Goal: Information Seeking & Learning: Learn about a topic

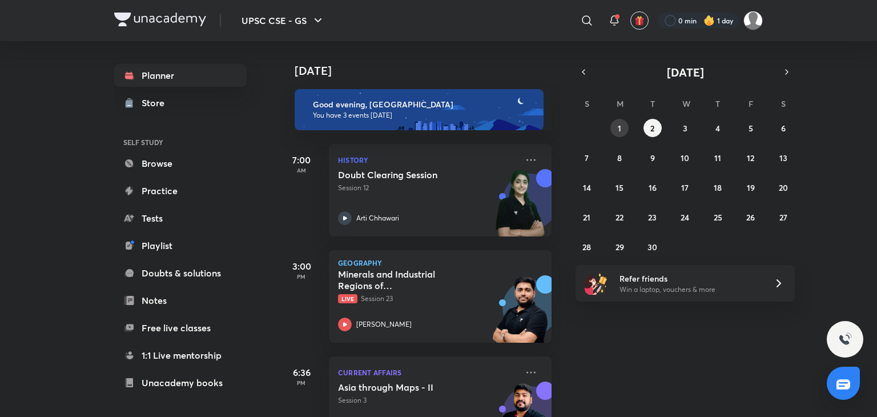
click at [614, 127] on button "1" at bounding box center [619, 128] width 18 height 18
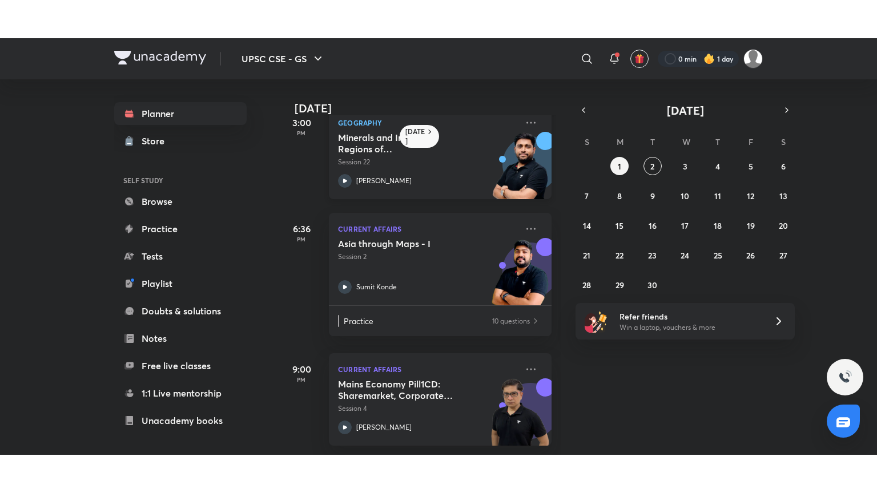
scroll to position [138, 0]
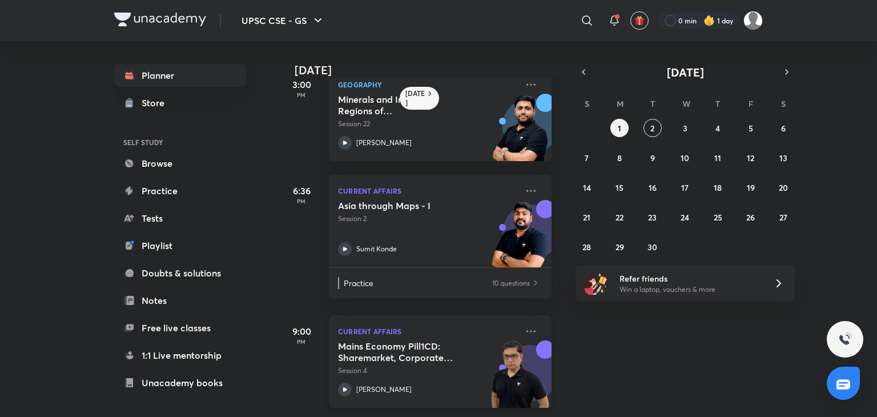
click at [348, 382] on icon at bounding box center [345, 389] width 14 height 14
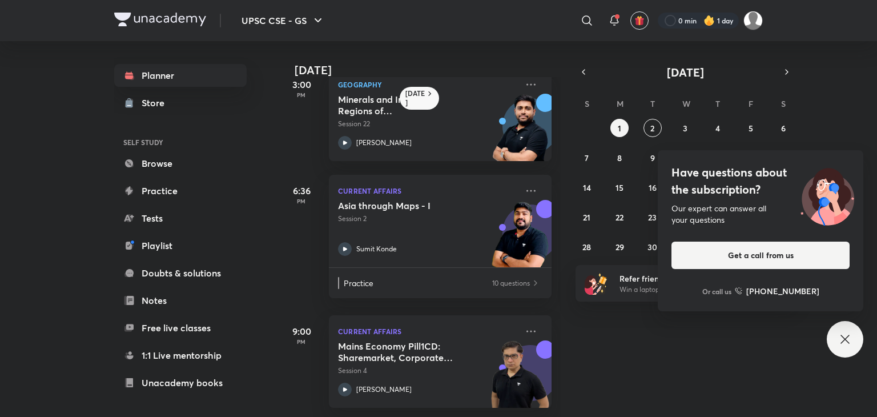
scroll to position [61, 0]
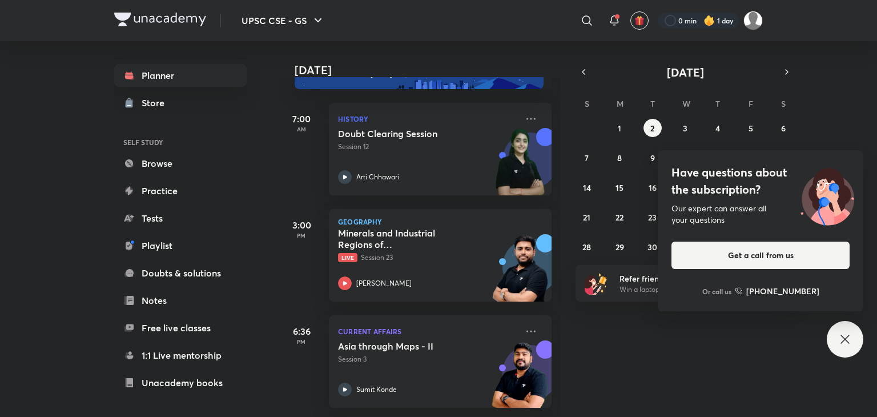
scroll to position [50, 0]
click at [840, 331] on div "Have questions about the subscription? Our expert can answer all your questions…" at bounding box center [844, 339] width 37 height 37
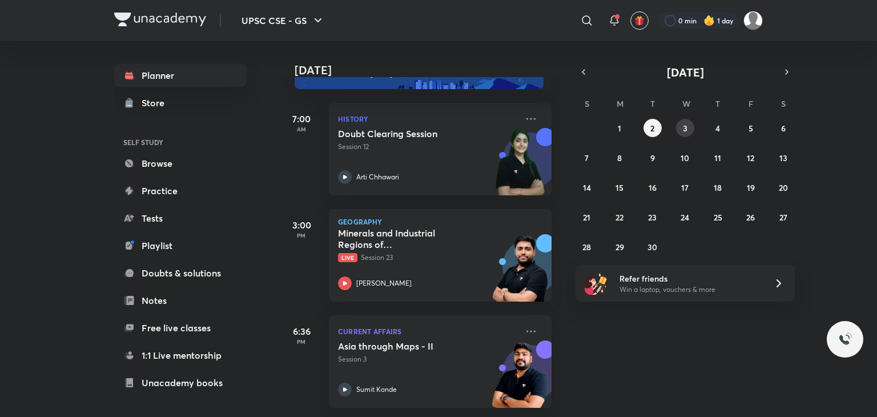
click at [681, 128] on button "3" at bounding box center [685, 128] width 18 height 18
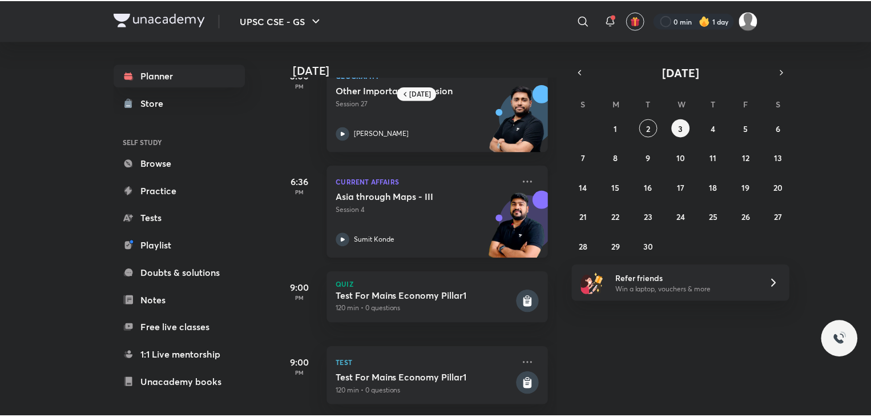
scroll to position [148, 0]
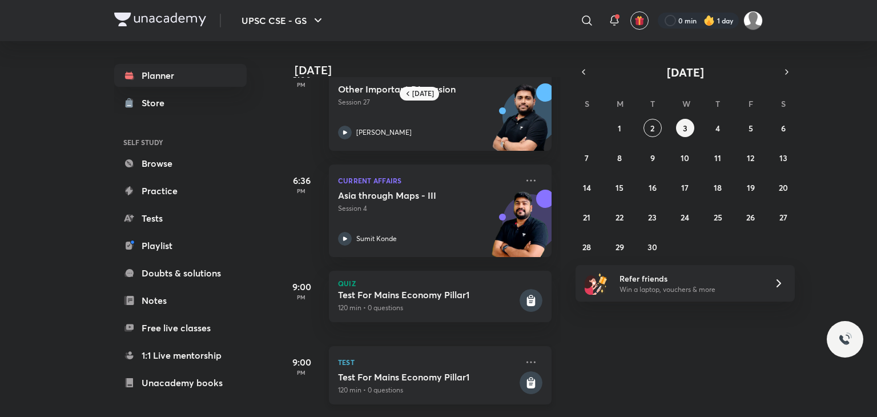
click at [519, 371] on rect at bounding box center [530, 382] width 23 height 23
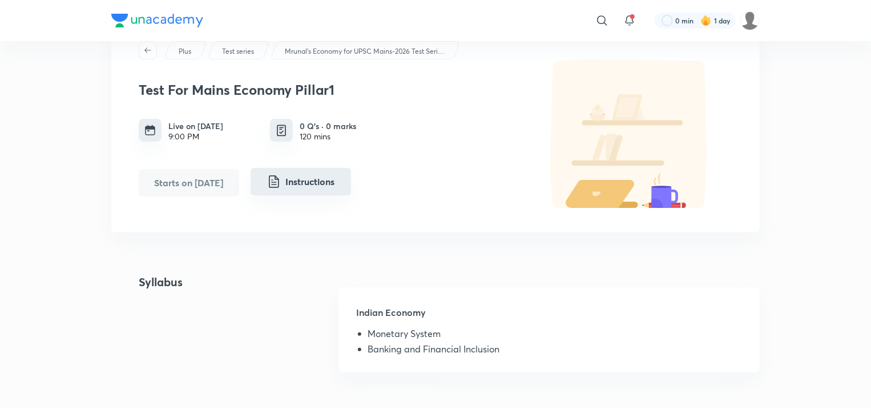
scroll to position [57, 0]
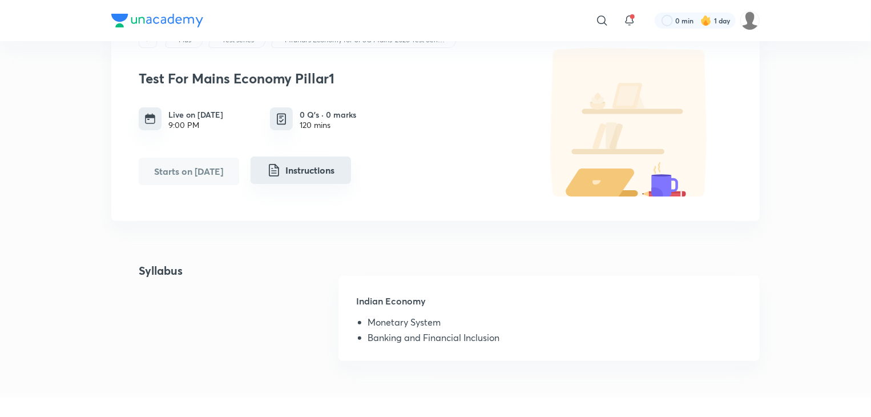
click at [320, 175] on button "Instructions" at bounding box center [301, 169] width 100 height 27
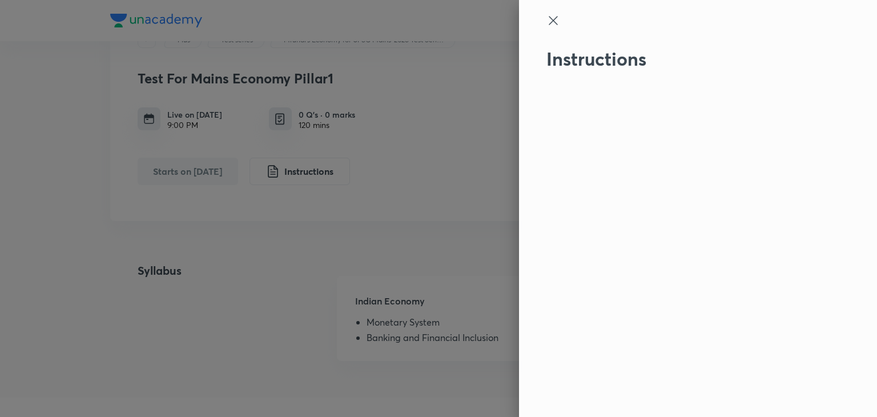
click at [550, 23] on icon at bounding box center [552, 20] width 9 height 9
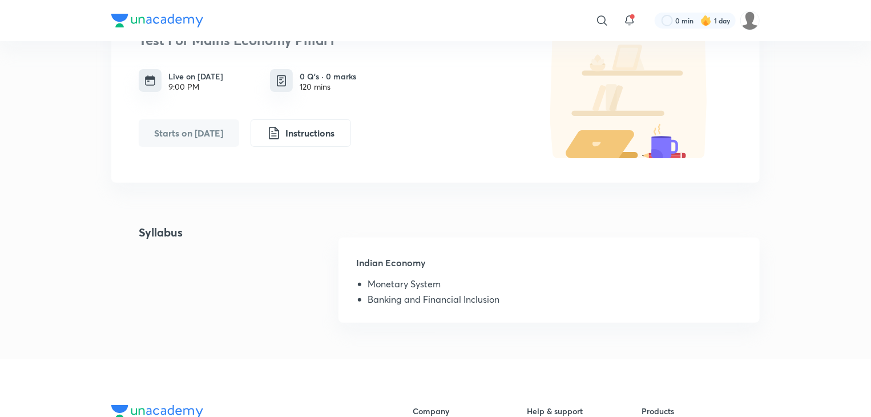
scroll to position [114, 0]
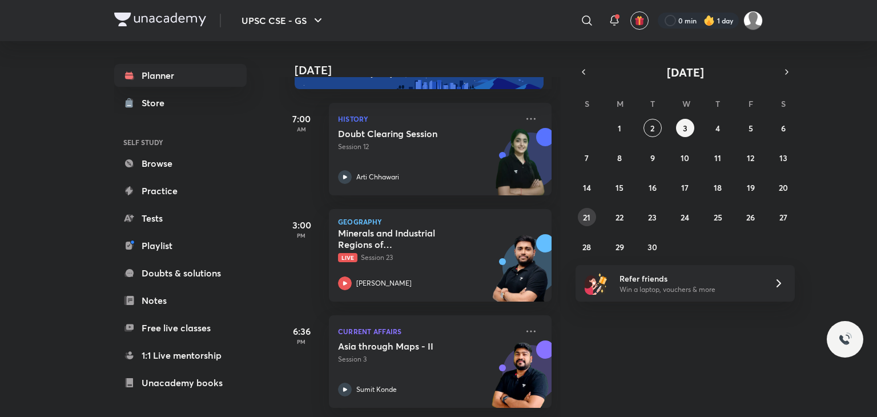
scroll to position [50, 0]
click at [680, 129] on button "3" at bounding box center [685, 128] width 18 height 18
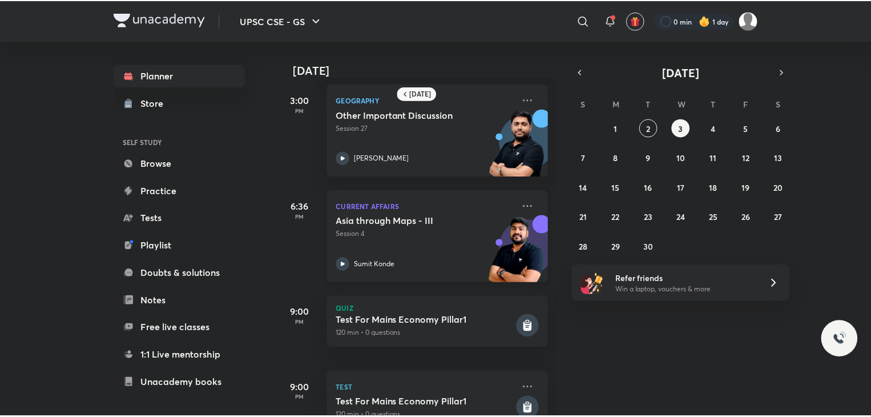
scroll to position [114, 0]
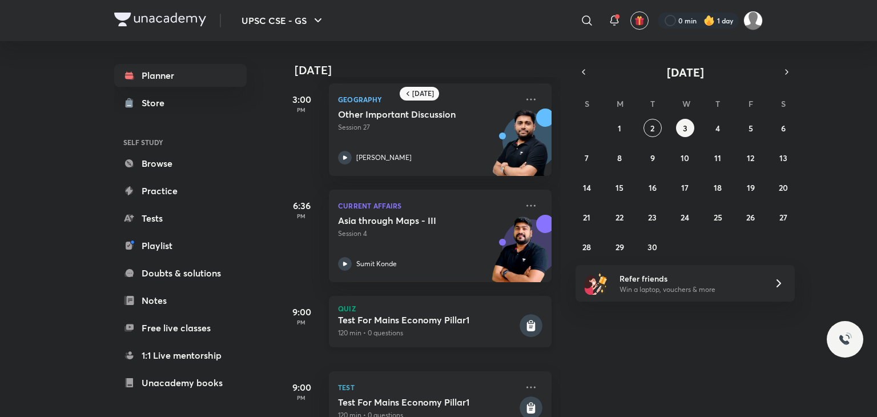
click at [535, 334] on div "Quiz Test For Mains Economy Pillar1 120 min • 0 questions" at bounding box center [440, 321] width 223 height 51
click at [525, 317] on rect at bounding box center [530, 325] width 23 height 23
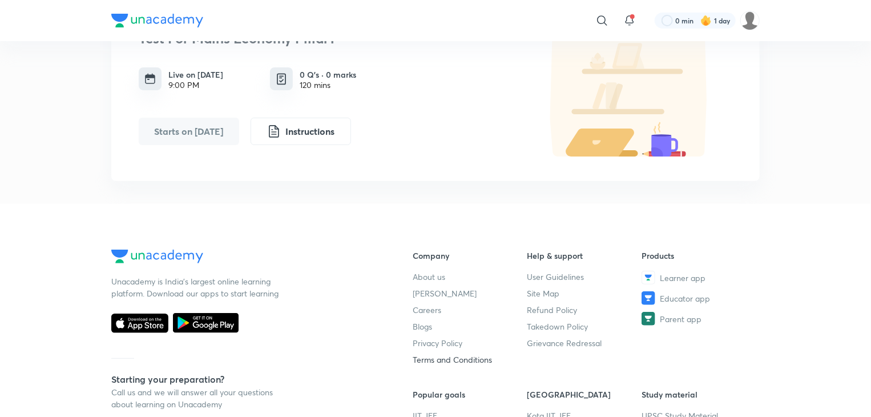
scroll to position [57, 0]
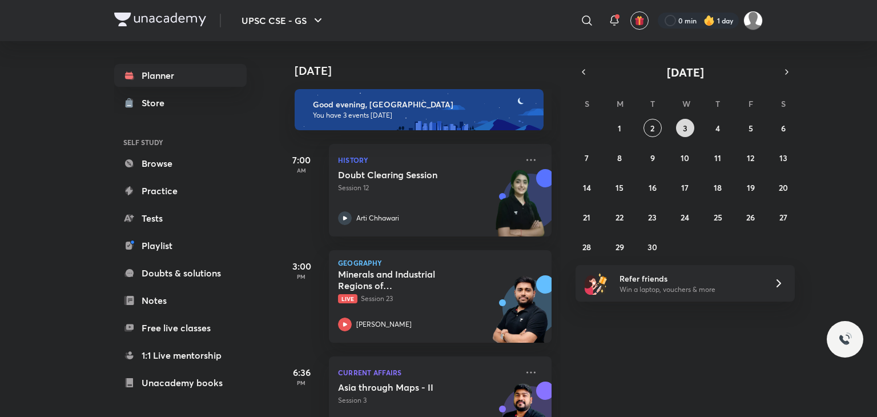
click at [676, 127] on button "3" at bounding box center [685, 128] width 18 height 18
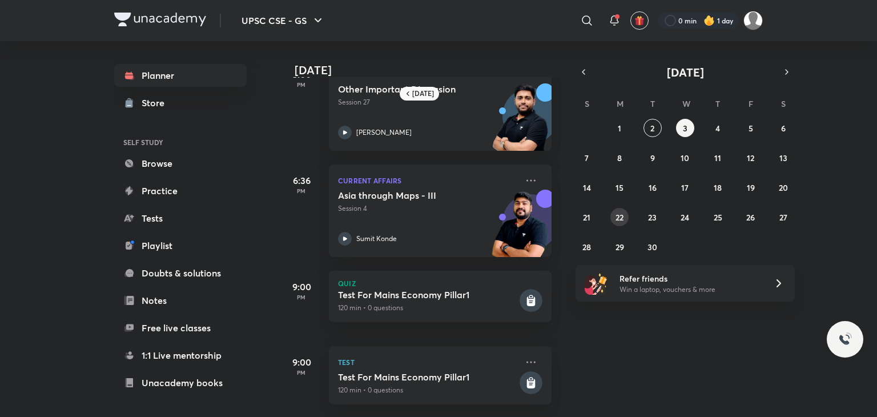
scroll to position [148, 0]
click at [709, 126] on button "4" at bounding box center [717, 128] width 18 height 18
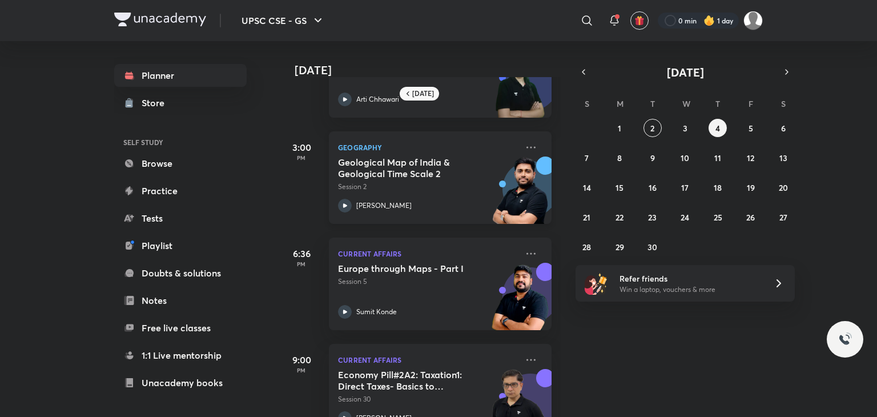
scroll to position [103, 0]
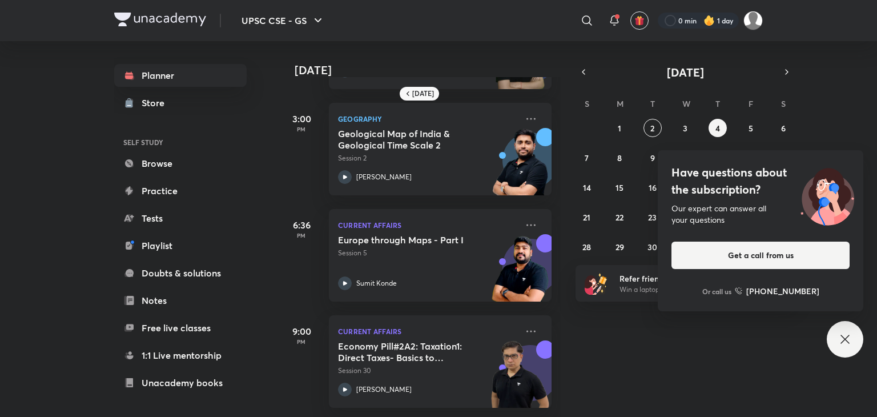
click at [831, 332] on div "Have questions about the subscription? Our expert can answer all your questions…" at bounding box center [844, 339] width 37 height 37
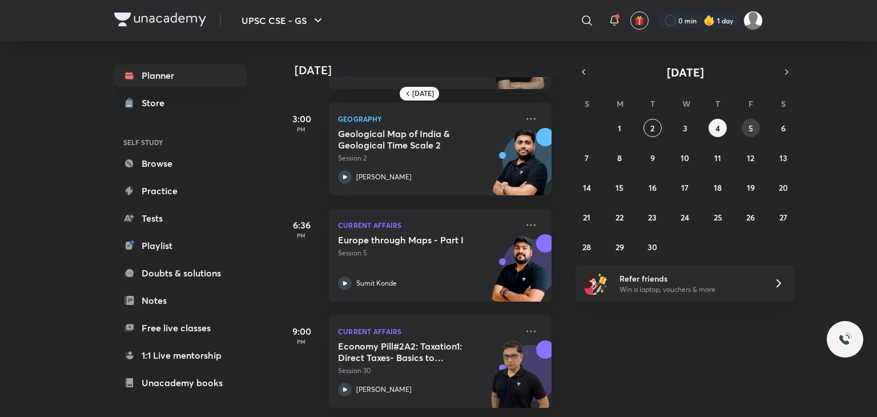
click at [753, 131] on button "5" at bounding box center [750, 128] width 18 height 18
click at [778, 130] on button "6" at bounding box center [783, 128] width 18 height 18
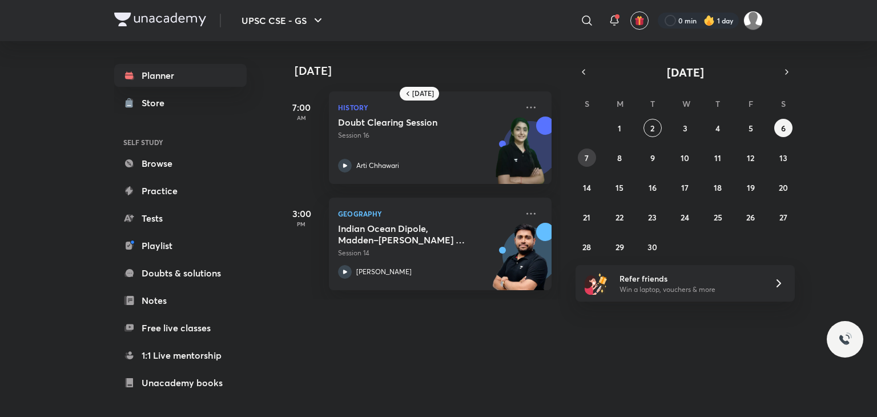
click at [587, 165] on button "7" at bounding box center [586, 157] width 18 height 18
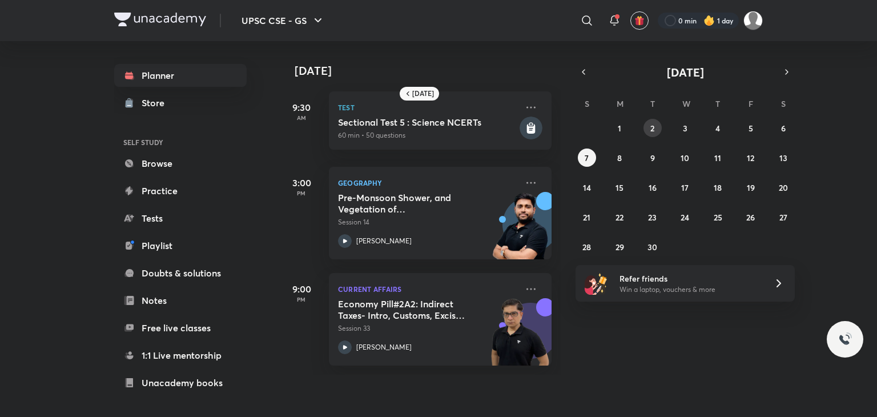
click at [655, 132] on button "2" at bounding box center [652, 128] width 18 height 18
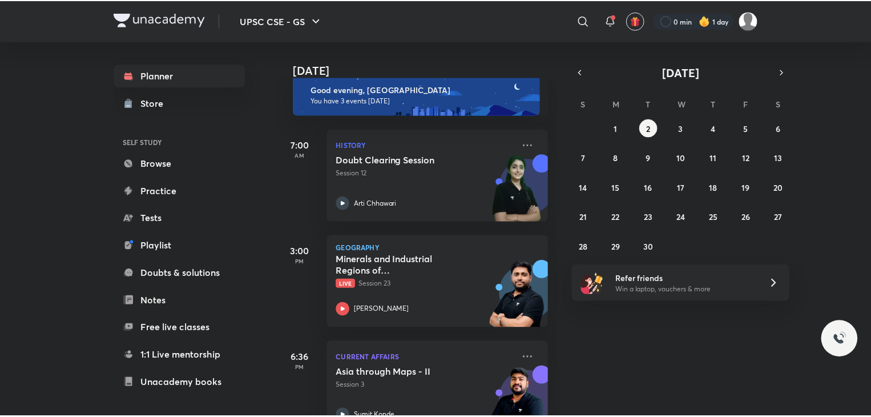
scroll to position [0, 0]
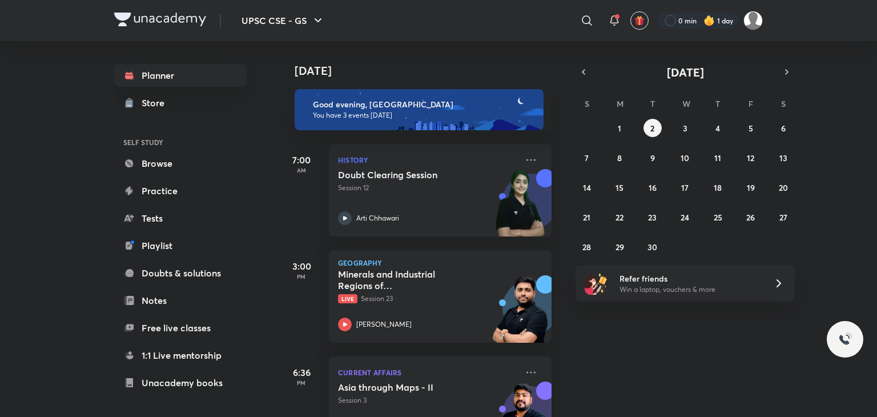
click at [181, 229] on div "Planner Store SELF STUDY Browse Practice Tests Playlist Doubts & solutions Note…" at bounding box center [180, 273] width 132 height 418
click at [184, 218] on link "Tests" at bounding box center [180, 218] width 132 height 23
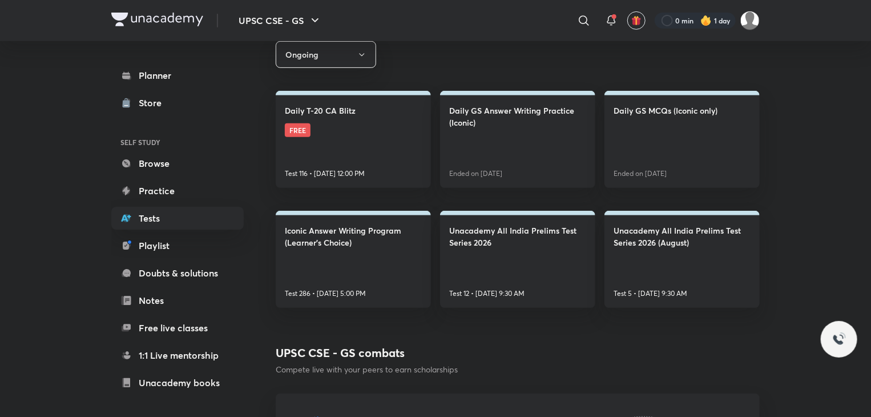
scroll to position [171, 0]
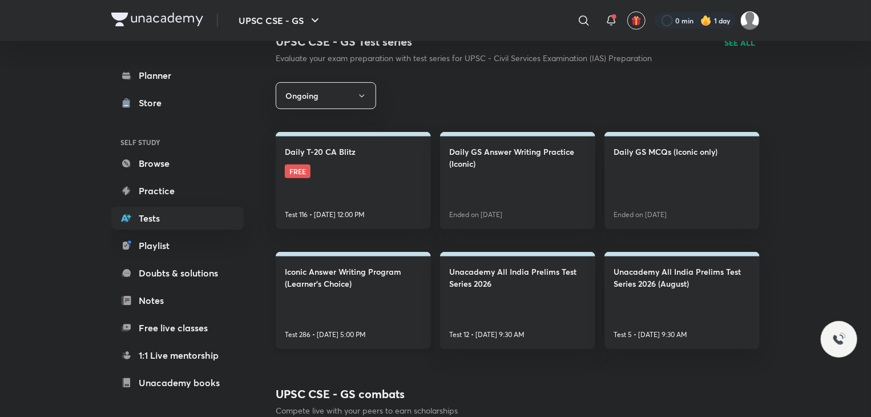
click at [393, 274] on h4 "Iconic Answer Writing Program (Learner's Choice)" at bounding box center [353, 277] width 137 height 24
